Goal: Transaction & Acquisition: Book appointment/travel/reservation

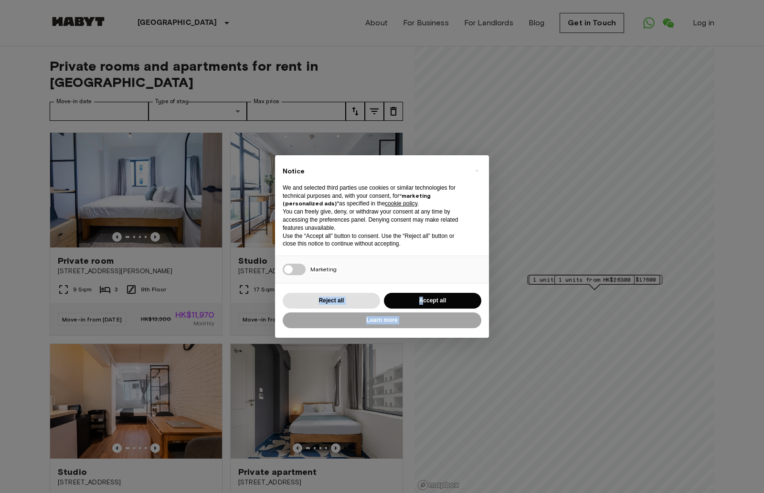
click at [384, 267] on div "× Notice We and selected third parties use cookies or similar technologies for …" at bounding box center [382, 246] width 214 height 182
click at [420, 293] on button "Accept all" at bounding box center [432, 301] width 97 height 16
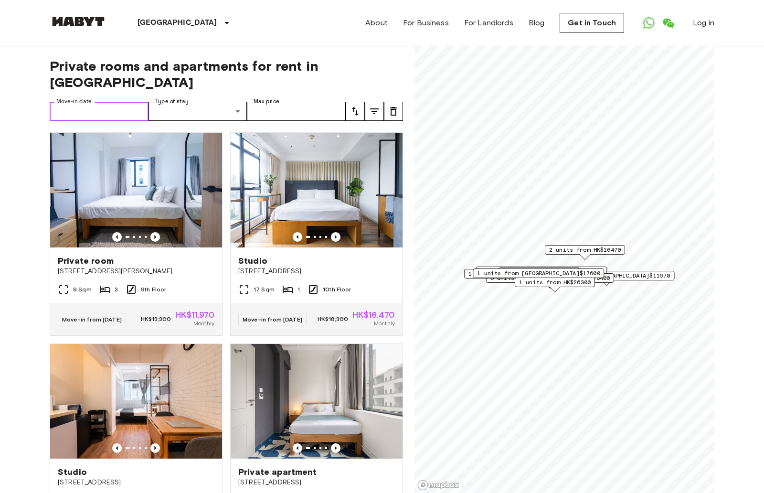
click at [115, 110] on input "Move-in date" at bounding box center [99, 111] width 99 height 19
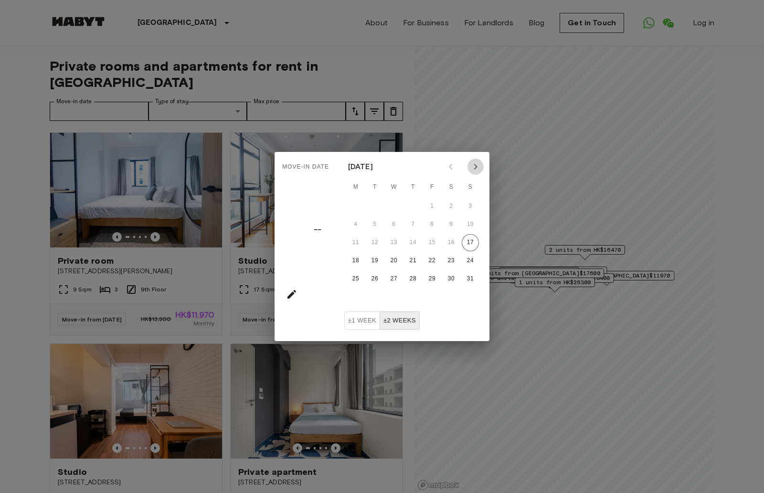
click at [478, 171] on icon "Next month" at bounding box center [475, 166] width 11 height 11
click at [478, 170] on icon "Next month" at bounding box center [475, 166] width 11 height 11
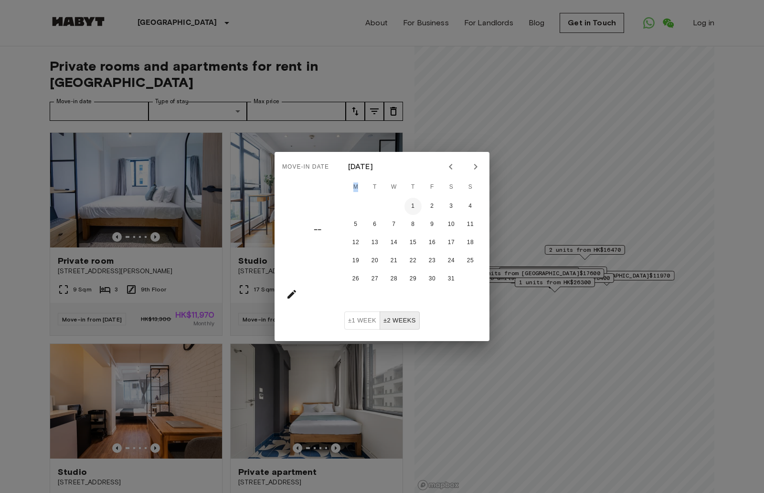
click at [413, 208] on button "1" at bounding box center [412, 206] width 17 height 17
type input "**********"
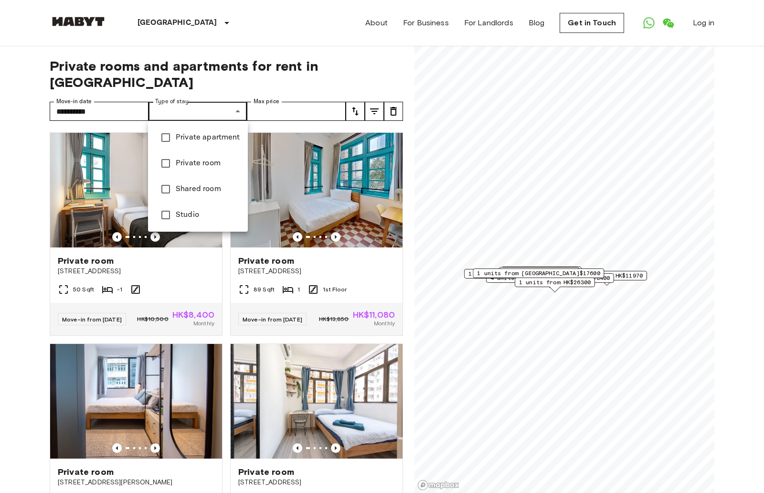
click at [223, 138] on span "Private apartment" at bounding box center [208, 137] width 64 height 11
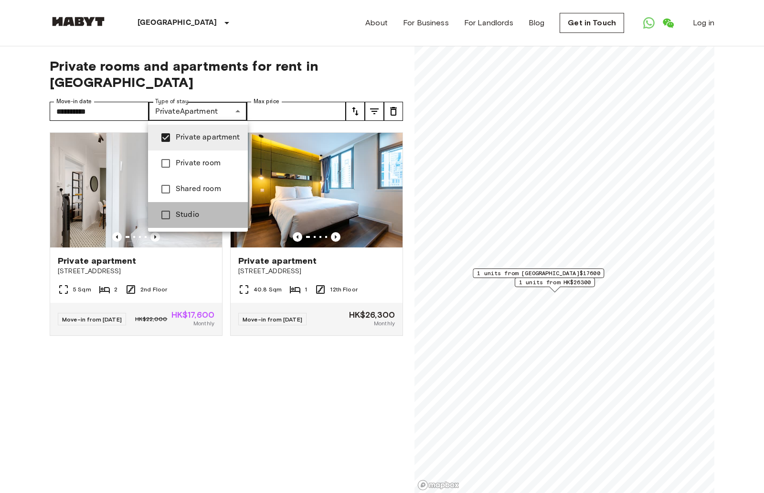
click at [180, 213] on span "Studio" at bounding box center [208, 214] width 64 height 11
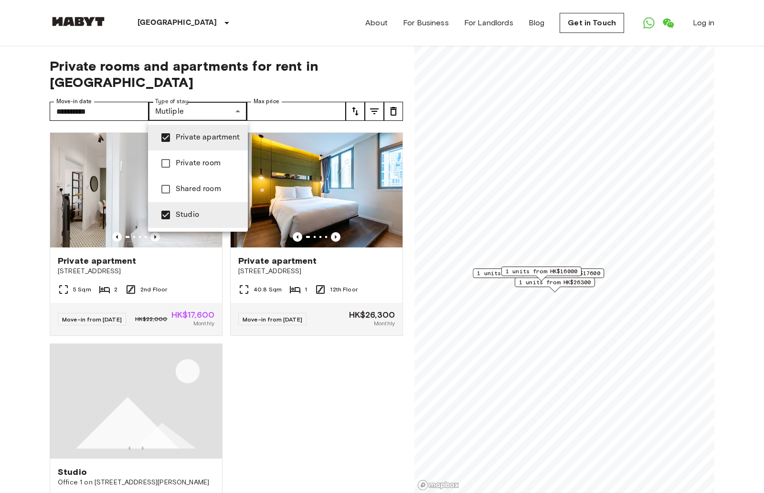
click at [310, 84] on div at bounding box center [382, 246] width 764 height 493
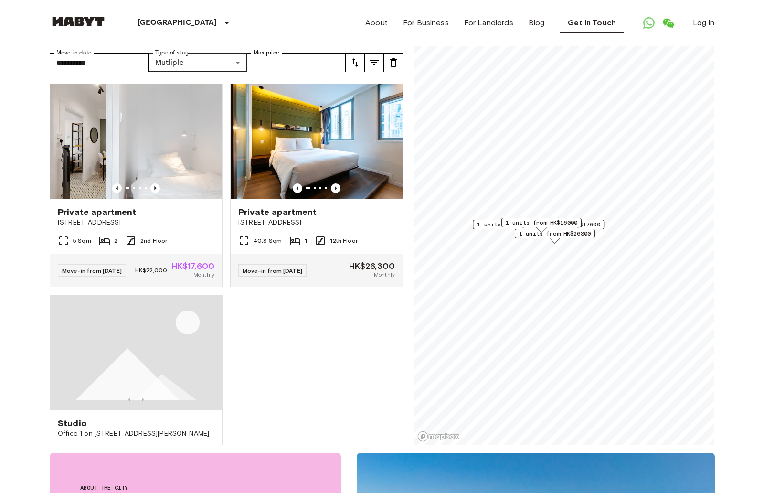
scroll to position [62, 0]
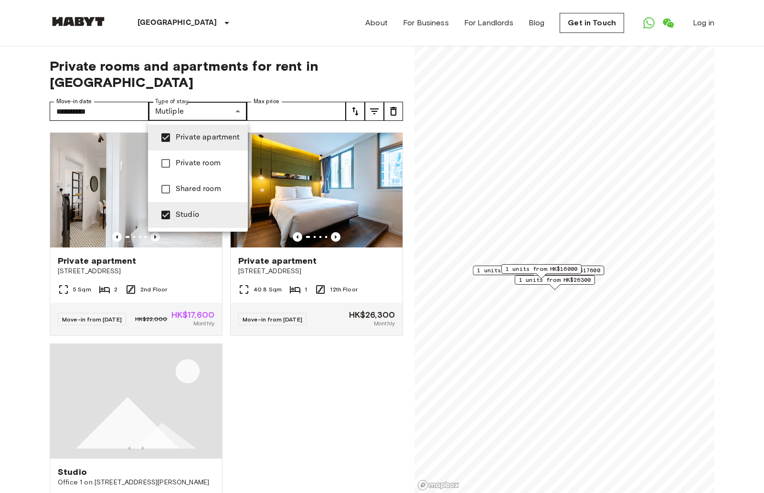
click at [30, 93] on div at bounding box center [382, 246] width 764 height 493
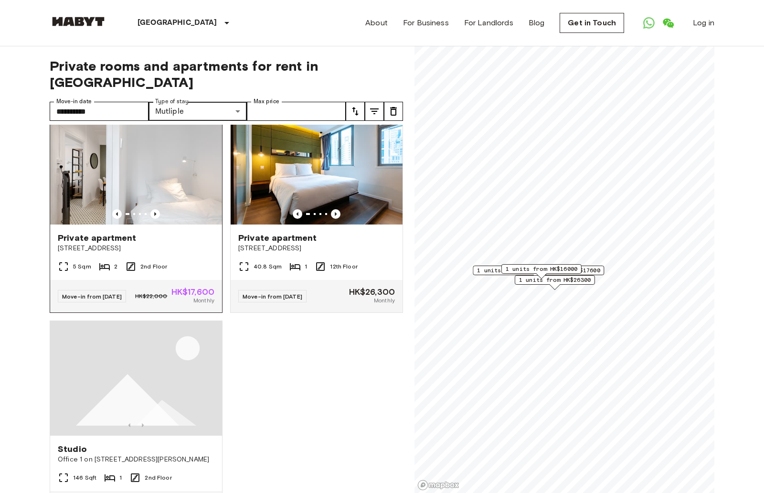
scroll to position [24, 0]
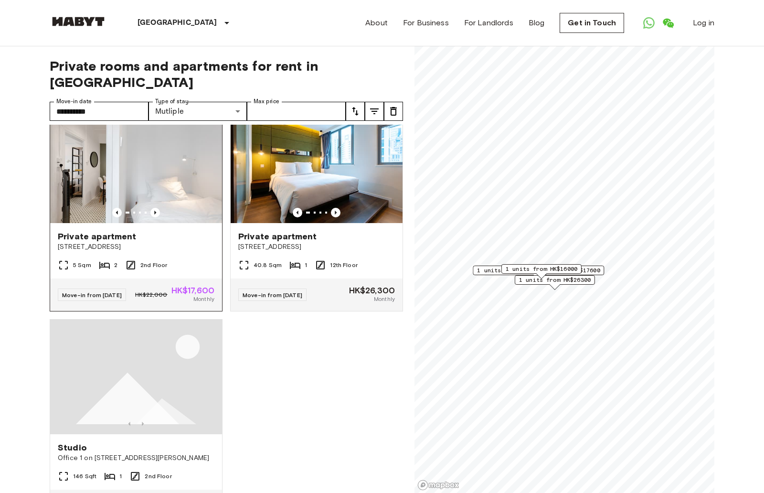
click at [113, 243] on span "248 Queen's Road West" at bounding box center [136, 247] width 157 height 10
click at [293, 237] on span "Private apartment" at bounding box center [277, 236] width 79 height 11
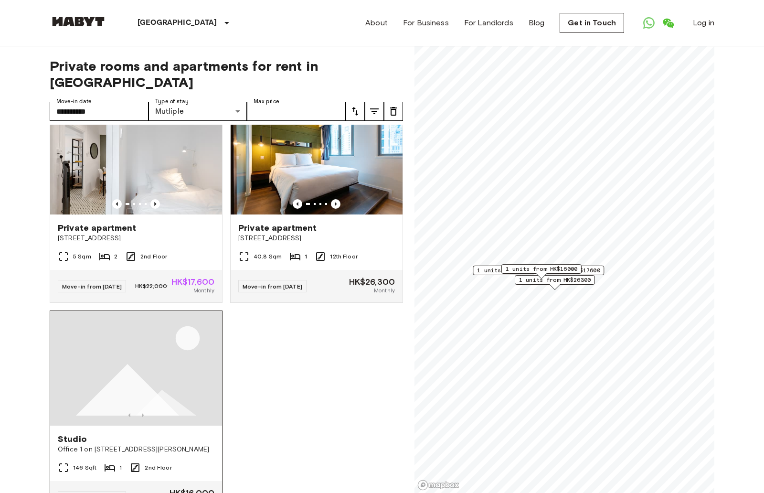
scroll to position [32, 0]
click at [139, 393] on img at bounding box center [136, 368] width 172 height 115
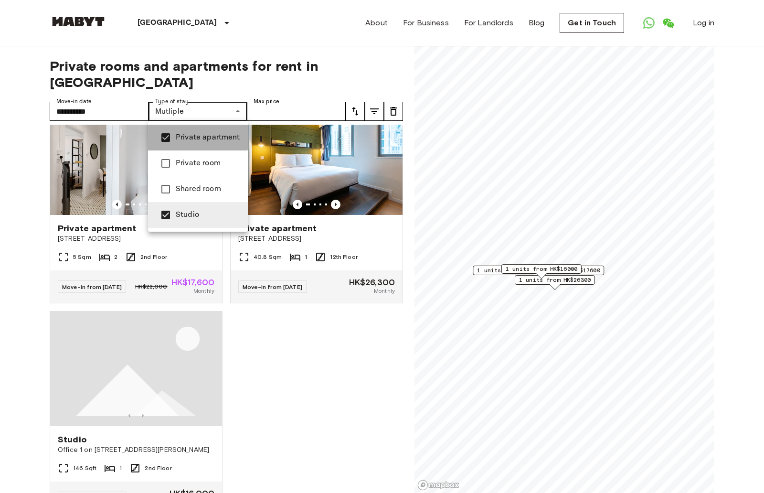
click at [176, 137] on span "Private apartment" at bounding box center [208, 137] width 64 height 11
type input "******"
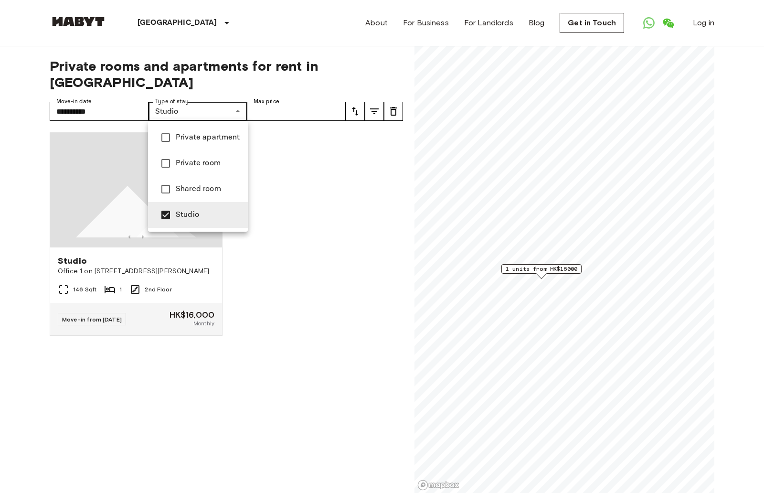
click at [264, 83] on div at bounding box center [382, 246] width 764 height 493
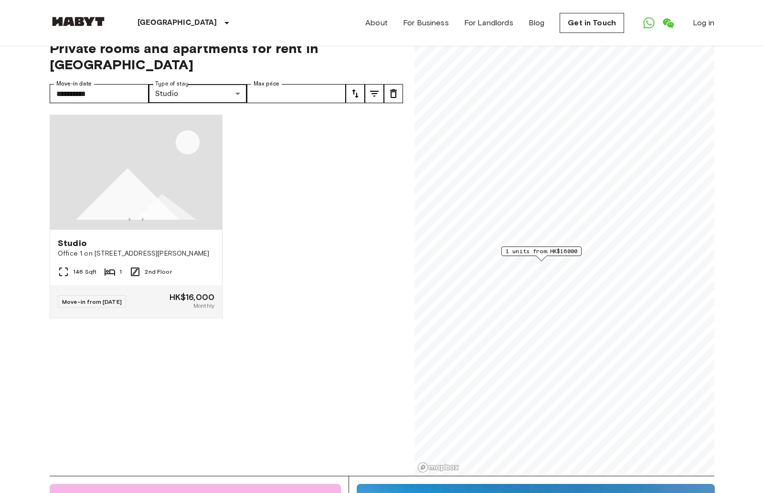
scroll to position [21, 0]
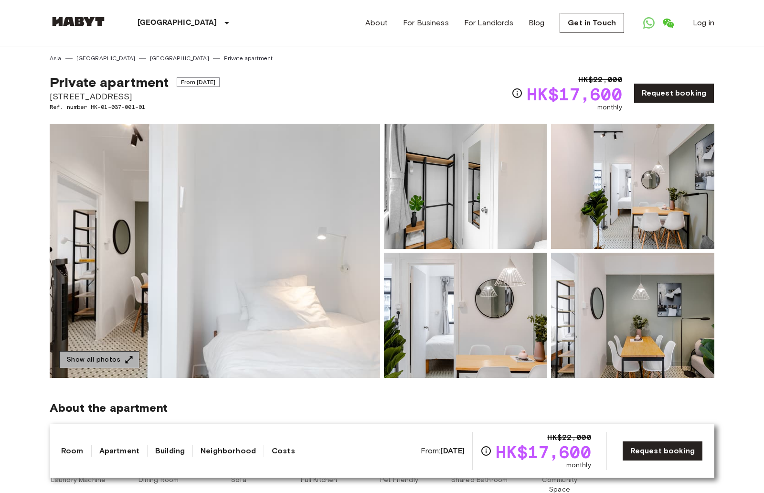
click at [100, 355] on button "Show all photos" at bounding box center [99, 360] width 80 height 18
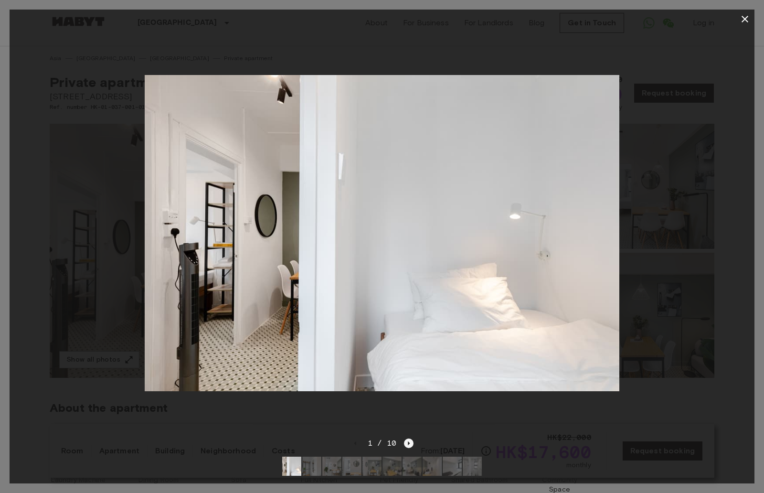
click at [407, 445] on icon "Next image" at bounding box center [409, 443] width 10 height 10
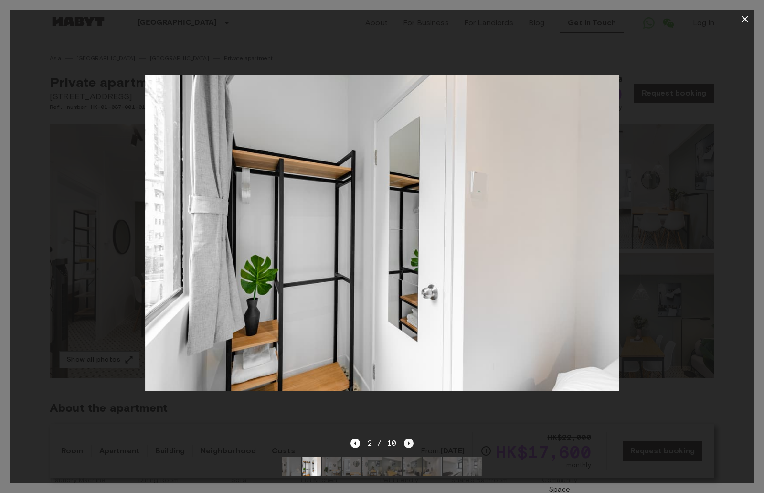
click at [408, 439] on icon "Next image" at bounding box center [409, 443] width 10 height 10
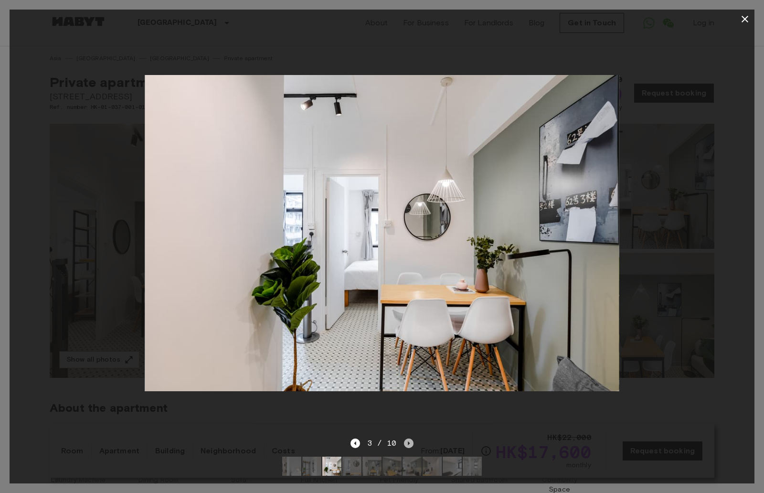
click at [408, 439] on icon "Next image" at bounding box center [409, 443] width 10 height 10
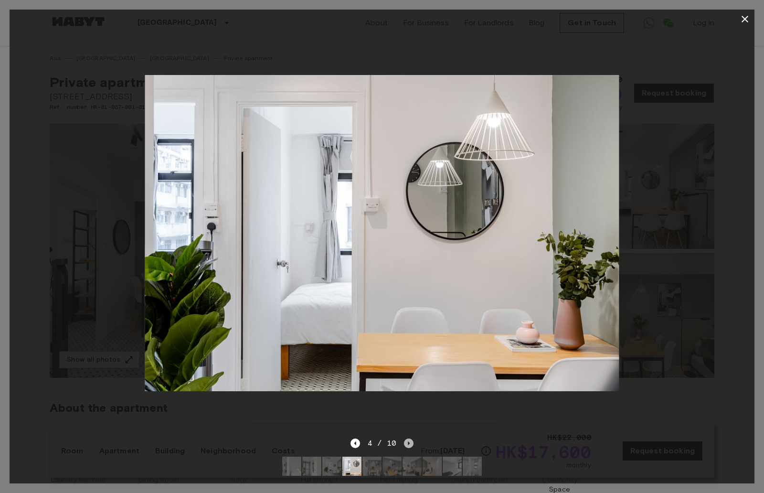
click at [408, 439] on icon "Next image" at bounding box center [409, 443] width 10 height 10
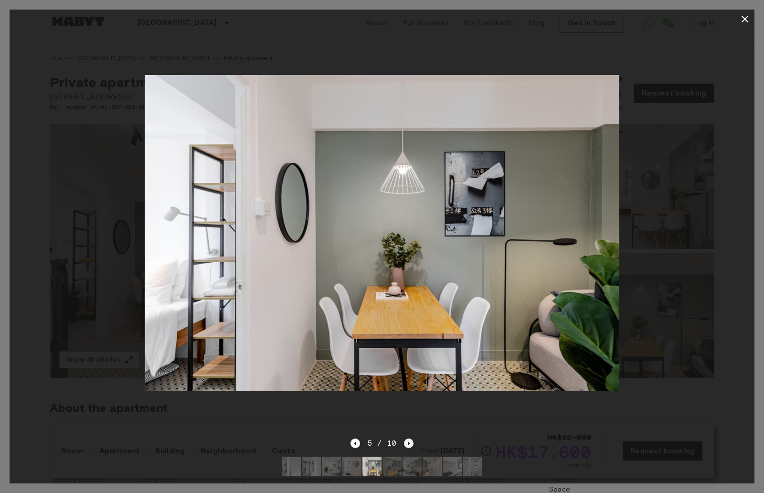
click at [408, 439] on icon "Next image" at bounding box center [409, 443] width 10 height 10
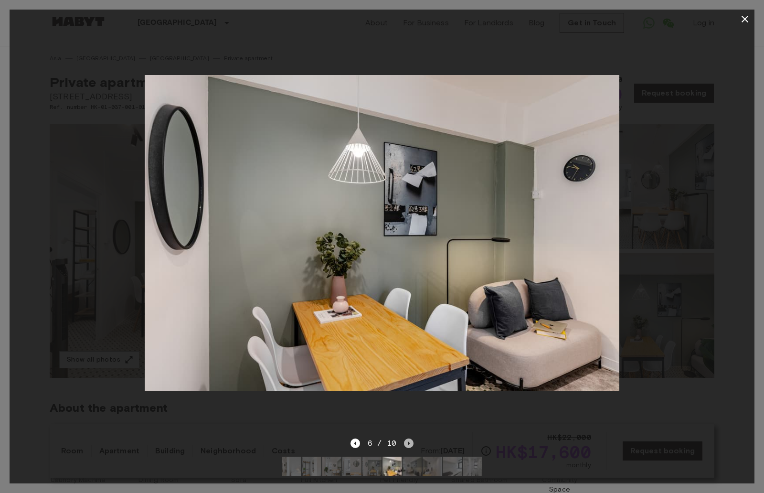
click at [408, 439] on icon "Next image" at bounding box center [409, 443] width 10 height 10
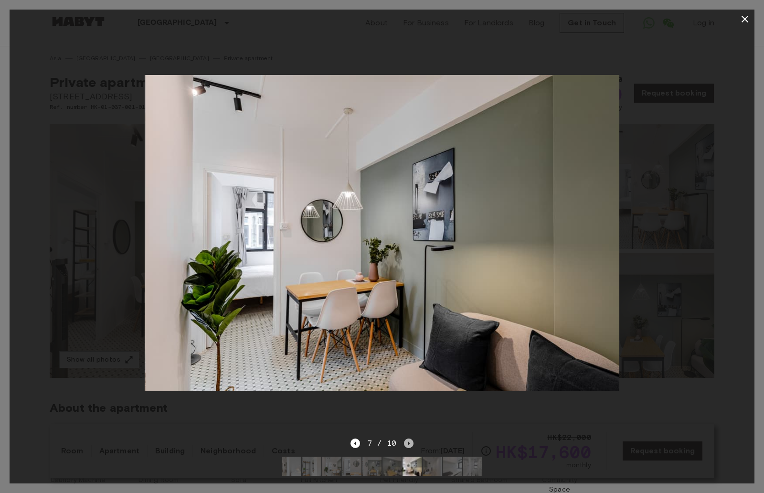
click at [408, 439] on icon "Next image" at bounding box center [409, 443] width 10 height 10
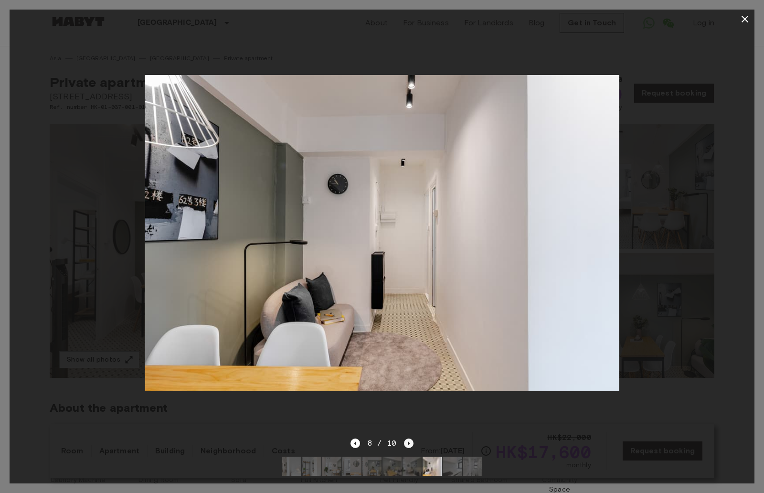
click at [408, 438] on icon "Next image" at bounding box center [409, 443] width 10 height 10
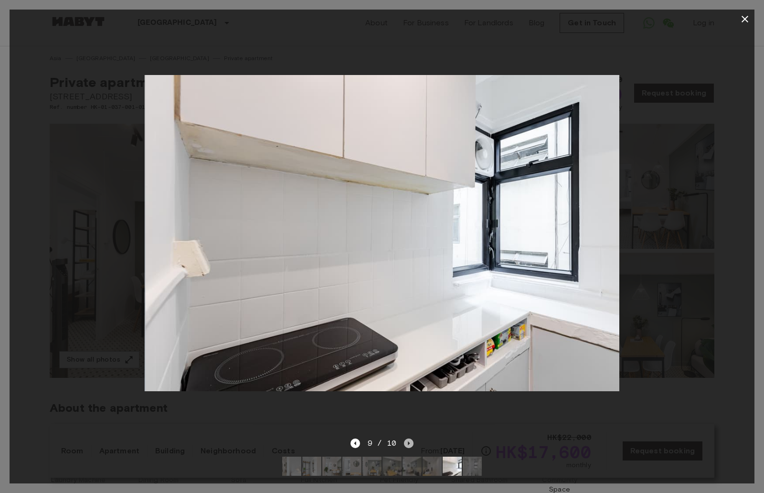
click at [408, 438] on icon "Next image" at bounding box center [409, 443] width 10 height 10
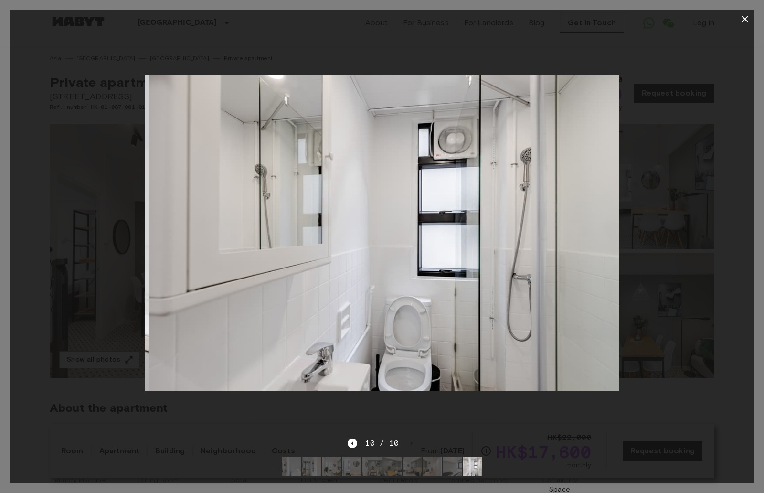
click at [408, 438] on div "10 / 10" at bounding box center [382, 442] width 68 height 11
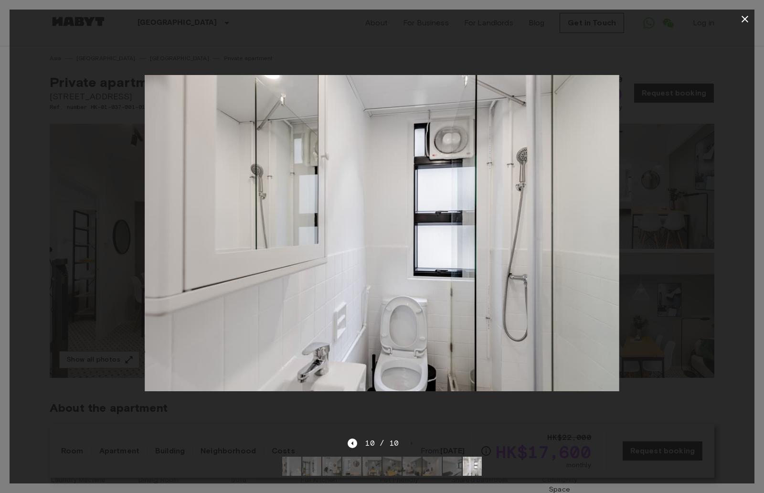
click at [408, 438] on div "10 / 10" at bounding box center [382, 442] width 68 height 11
click at [744, 19] on icon "button" at bounding box center [744, 18] width 11 height 11
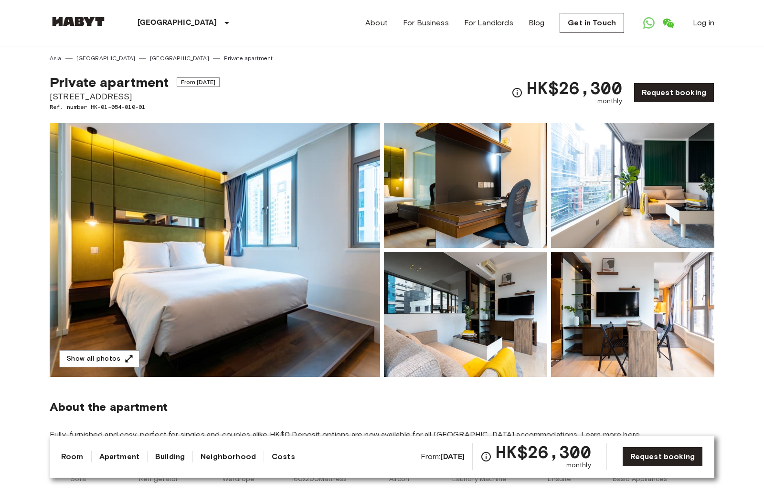
click at [236, 233] on img at bounding box center [215, 250] width 330 height 254
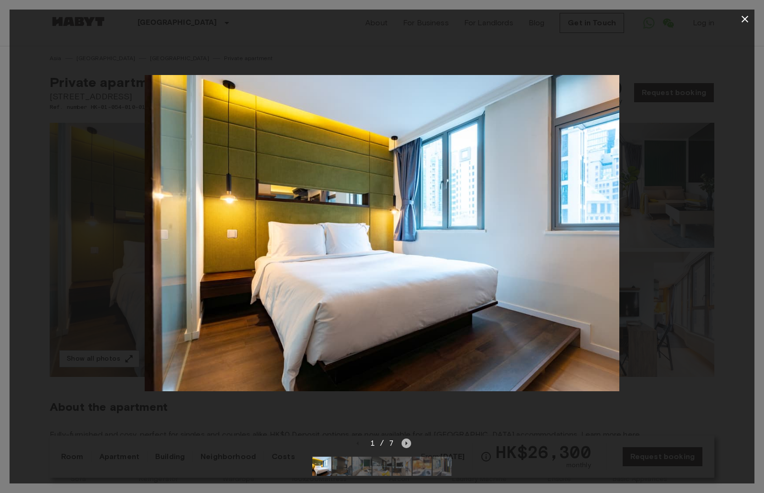
click at [406, 443] on icon "Next image" at bounding box center [407, 443] width 2 height 4
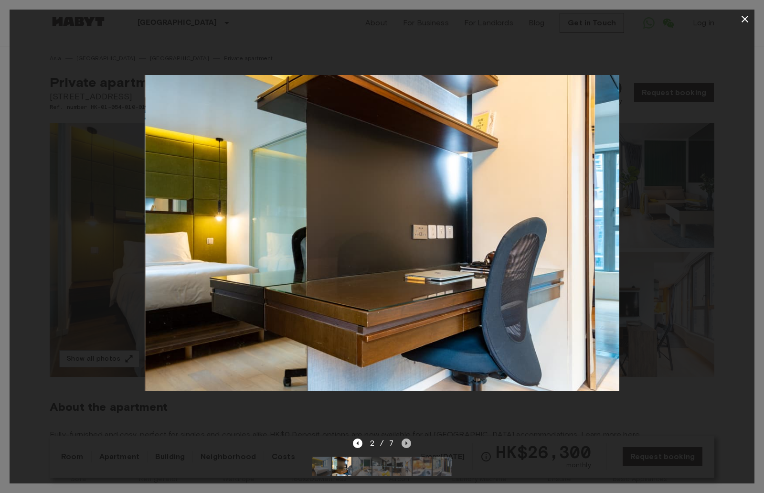
click at [406, 443] on icon "Next image" at bounding box center [407, 443] width 2 height 4
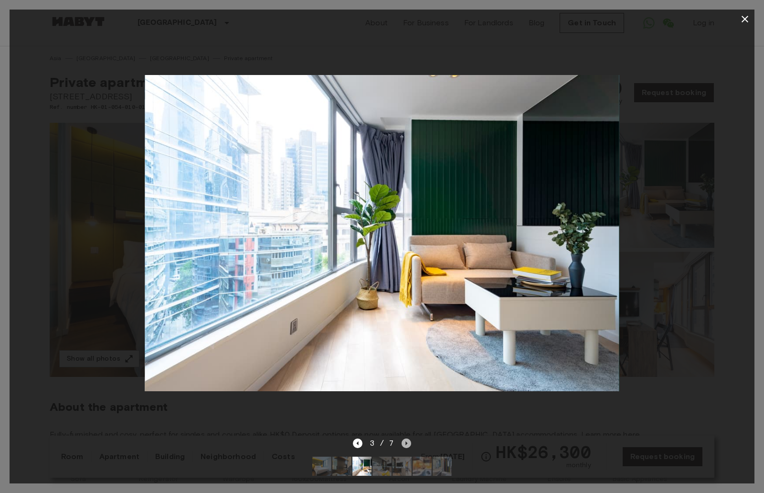
click at [406, 443] on icon "Next image" at bounding box center [407, 443] width 2 height 4
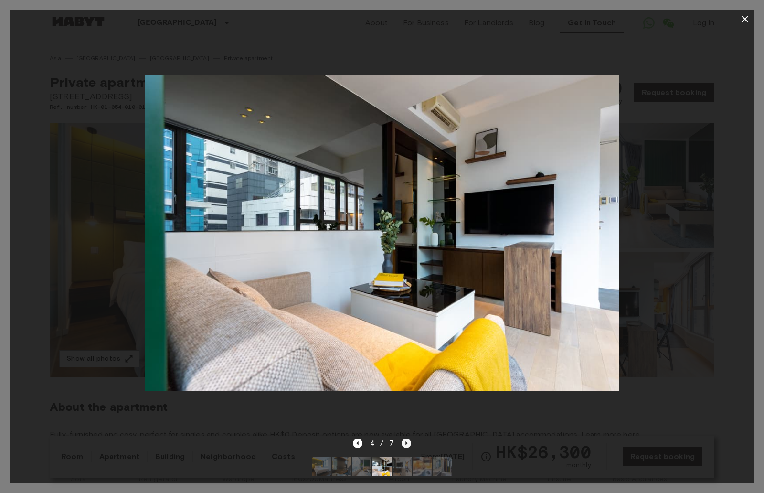
click at [406, 443] on icon "Next image" at bounding box center [407, 443] width 2 height 4
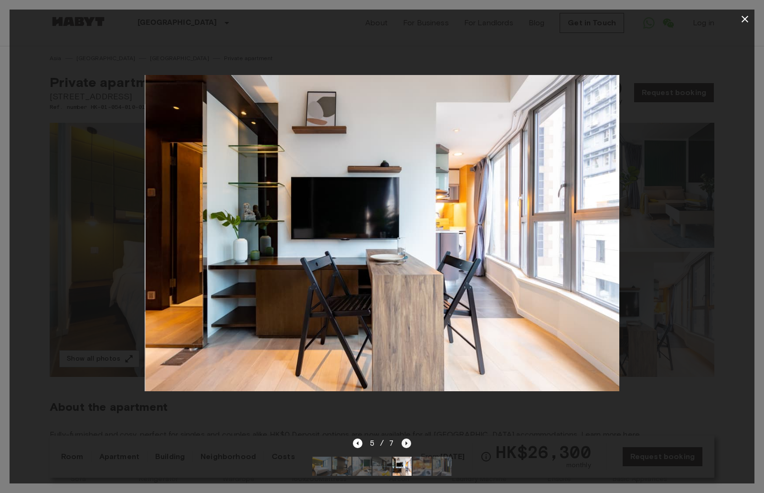
click at [406, 443] on icon "Next image" at bounding box center [407, 443] width 2 height 4
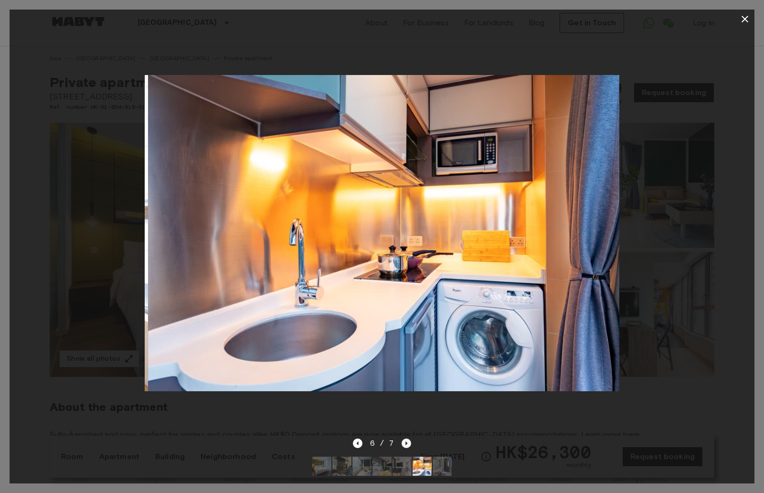
click at [406, 443] on icon "Next image" at bounding box center [407, 443] width 2 height 4
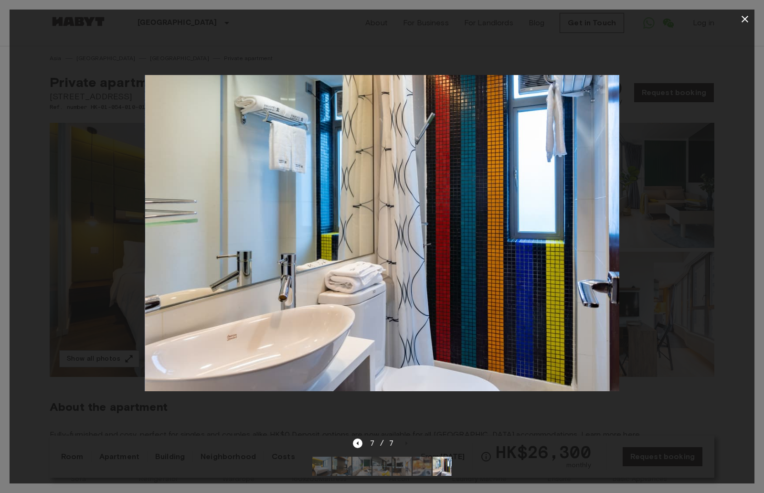
click at [716, 45] on div at bounding box center [382, 233] width 745 height 409
click at [743, 20] on icon "button" at bounding box center [744, 18] width 11 height 11
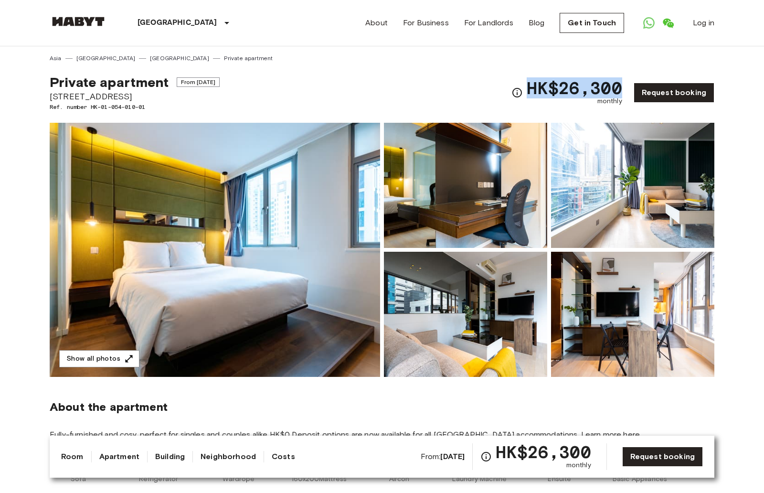
drag, startPoint x: 523, startPoint y: 85, endPoint x: 623, endPoint y: 93, distance: 99.6
click at [623, 93] on div "HK$26,300 monthly Request booking" at bounding box center [612, 92] width 203 height 37
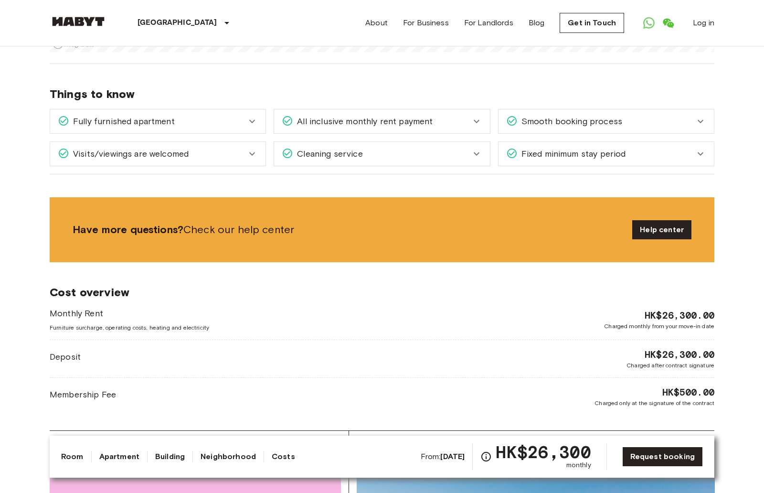
scroll to position [737, 0]
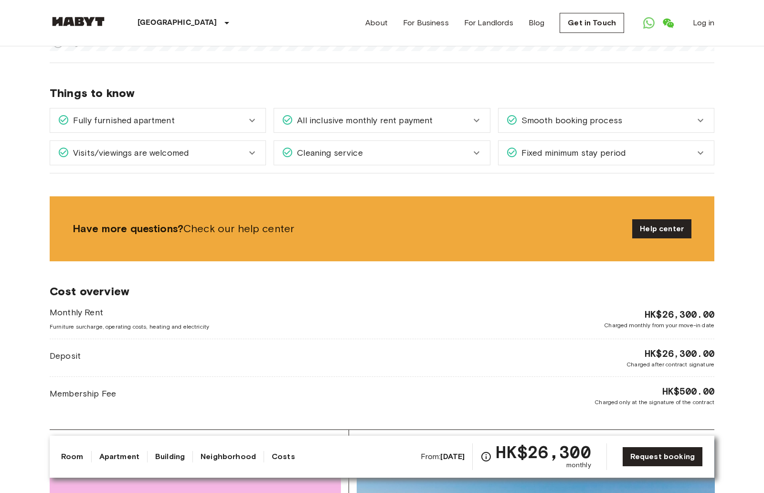
click at [570, 155] on span "Fixed minimum stay period" at bounding box center [572, 153] width 108 height 12
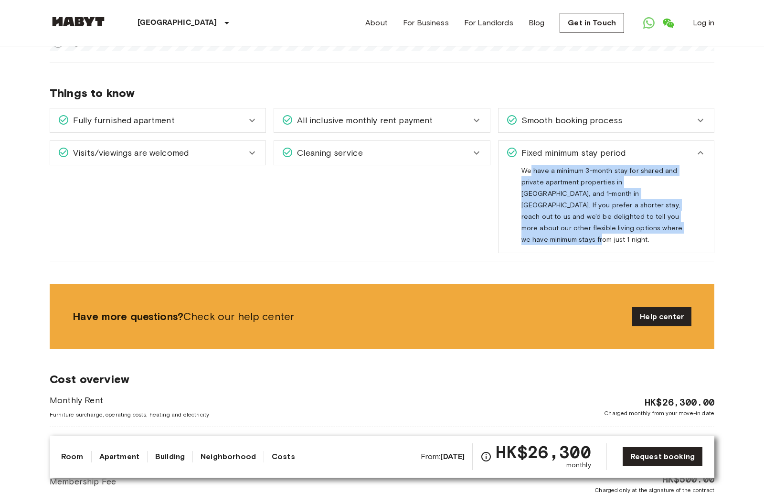
drag, startPoint x: 531, startPoint y: 172, endPoint x: 644, endPoint y: 232, distance: 127.5
click at [644, 232] on div "We have a minimum 3-month stay for shared and private apartment properties in S…" at bounding box center [606, 205] width 170 height 80
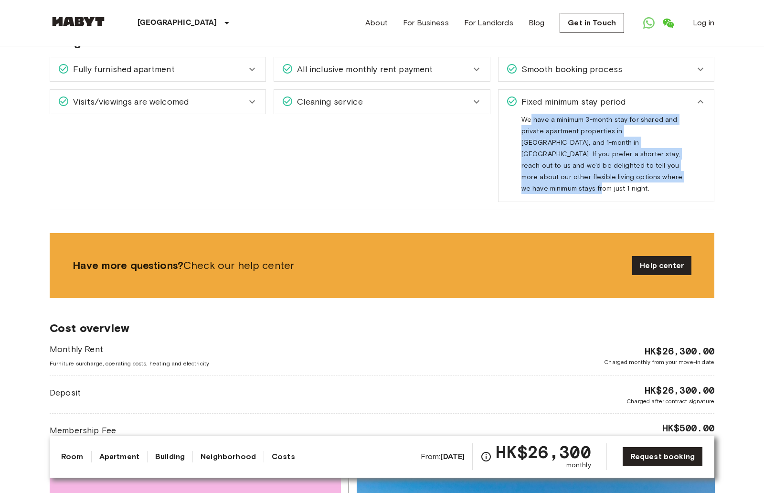
scroll to position [788, 0]
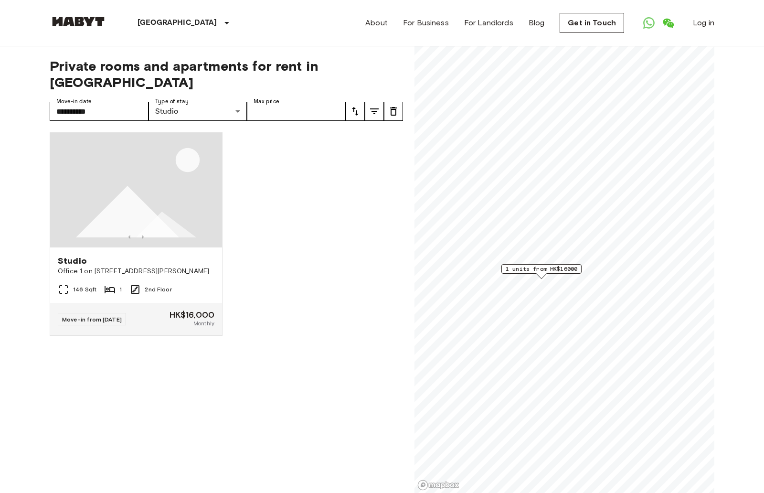
click at [80, 21] on img at bounding box center [78, 22] width 57 height 10
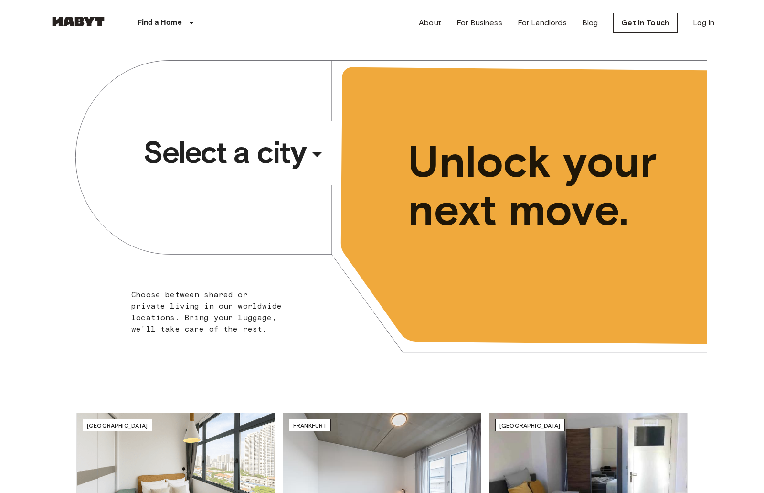
click at [319, 157] on div "​" at bounding box center [330, 162] width 98 height 20
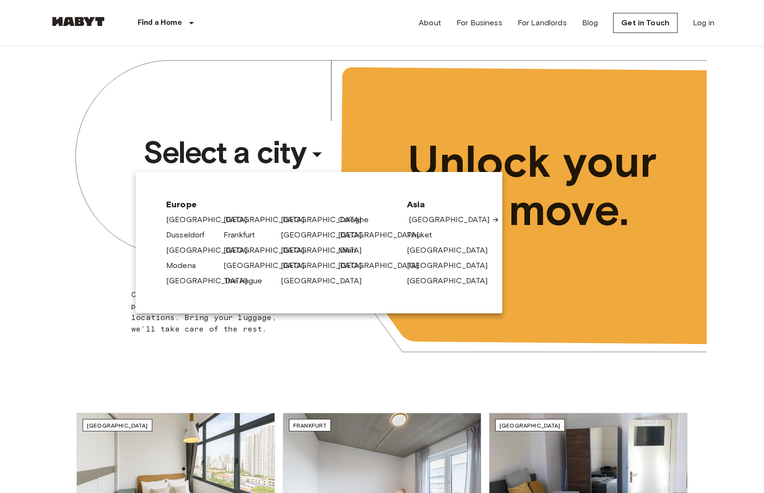
click at [429, 219] on link "[GEOGRAPHIC_DATA]" at bounding box center [454, 219] width 91 height 11
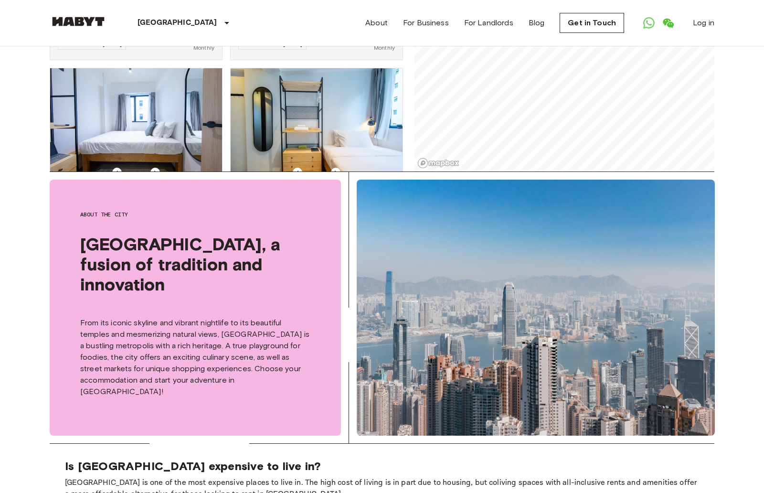
scroll to position [212, 0]
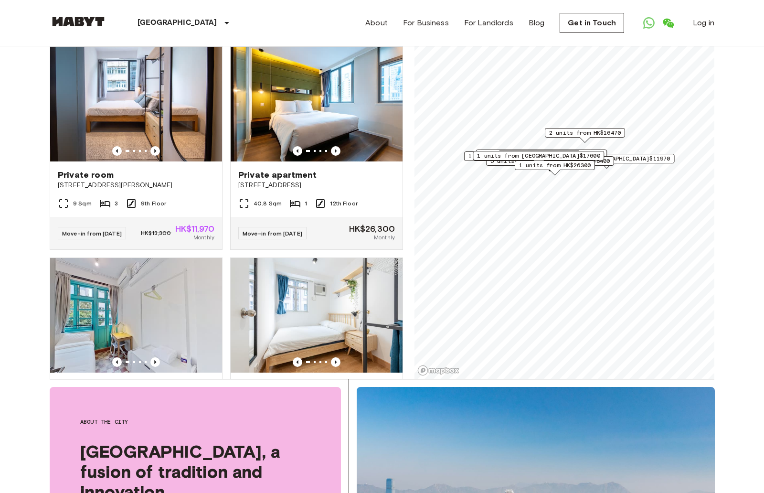
scroll to position [2950, 0]
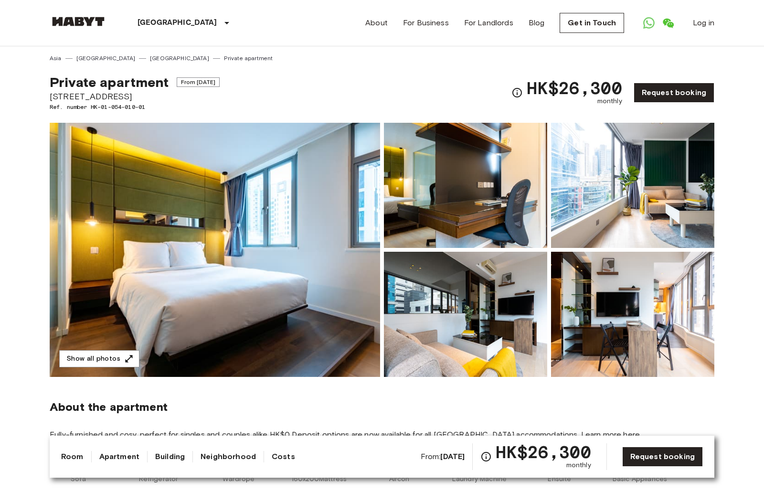
click at [481, 209] on img at bounding box center [465, 185] width 163 height 125
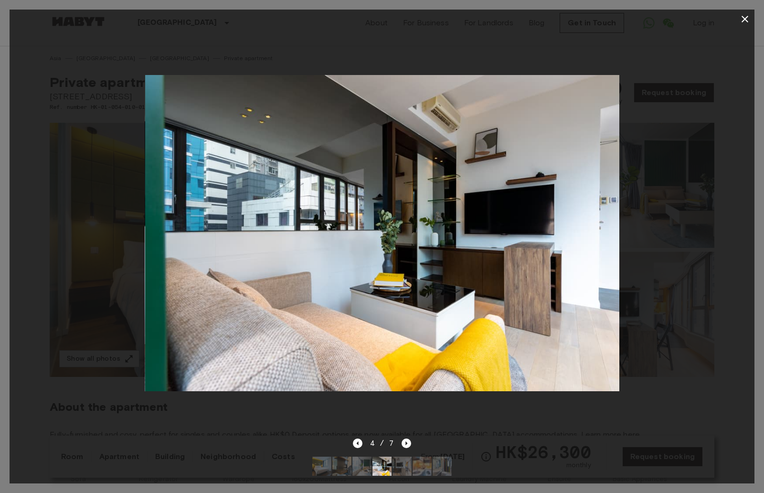
click at [757, 21] on div at bounding box center [382, 246] width 764 height 493
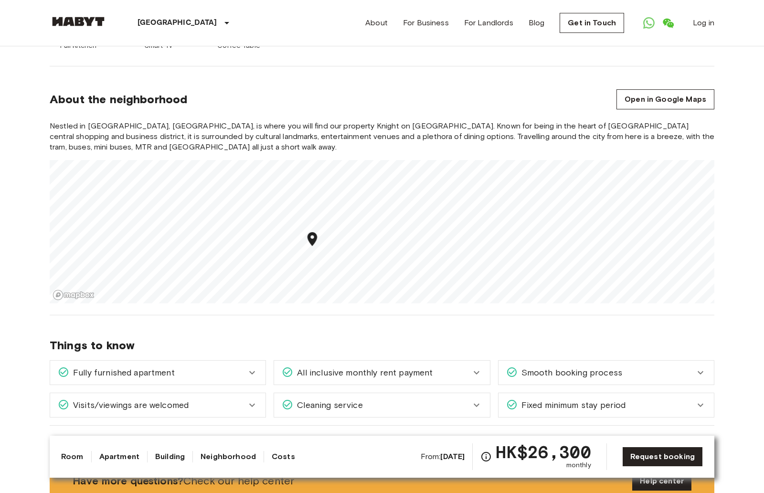
scroll to position [496, 0]
